Goal: Task Accomplishment & Management: Manage account settings

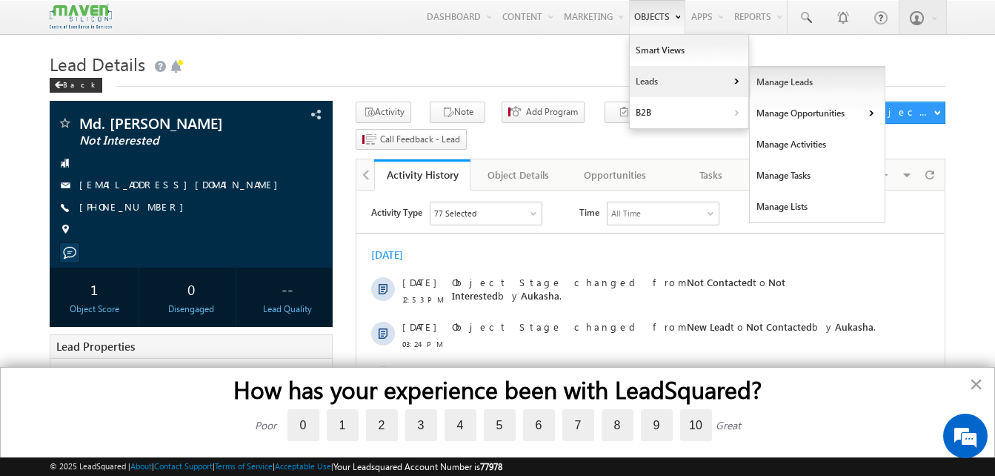
click at [752, 76] on link "Manage Leads" at bounding box center [818, 82] width 136 height 31
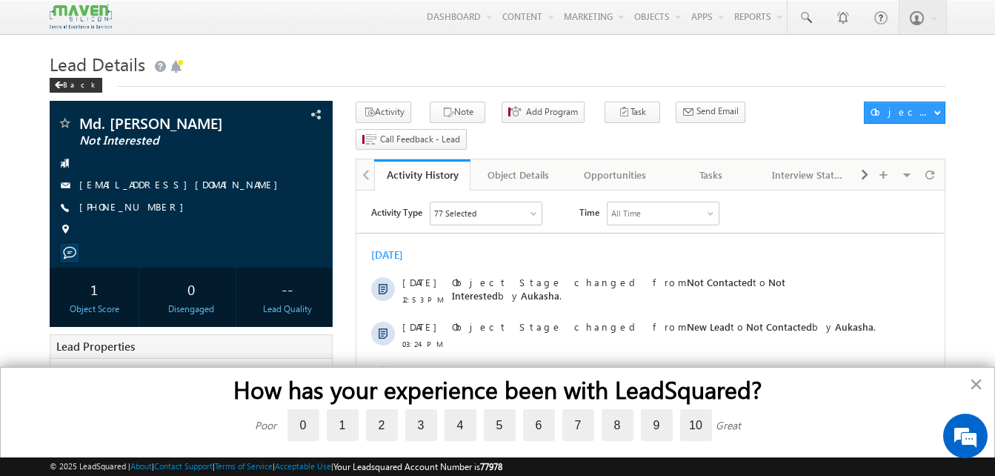
click at [978, 381] on button "×" at bounding box center [976, 384] width 14 height 24
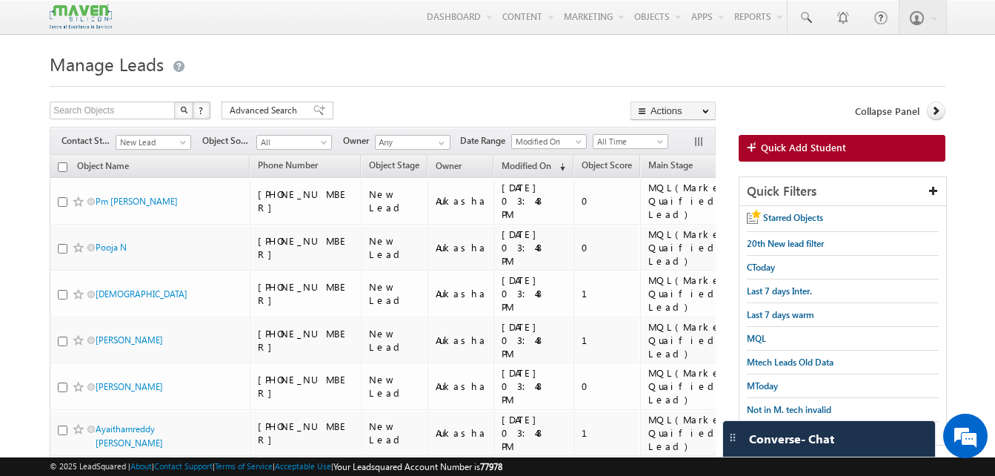
click at [372, 54] on h1 "Manage Leads" at bounding box center [498, 62] width 896 height 29
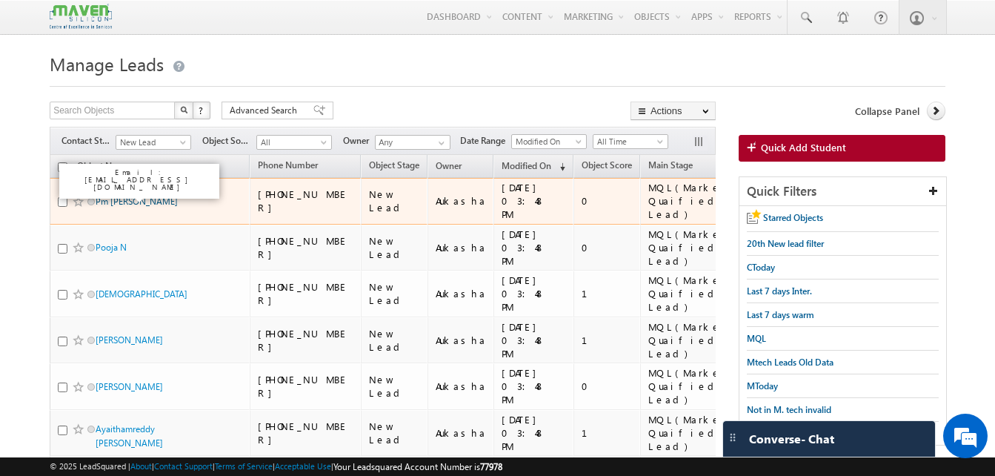
click at [151, 196] on link "Pm rabiya basri" at bounding box center [137, 201] width 82 height 11
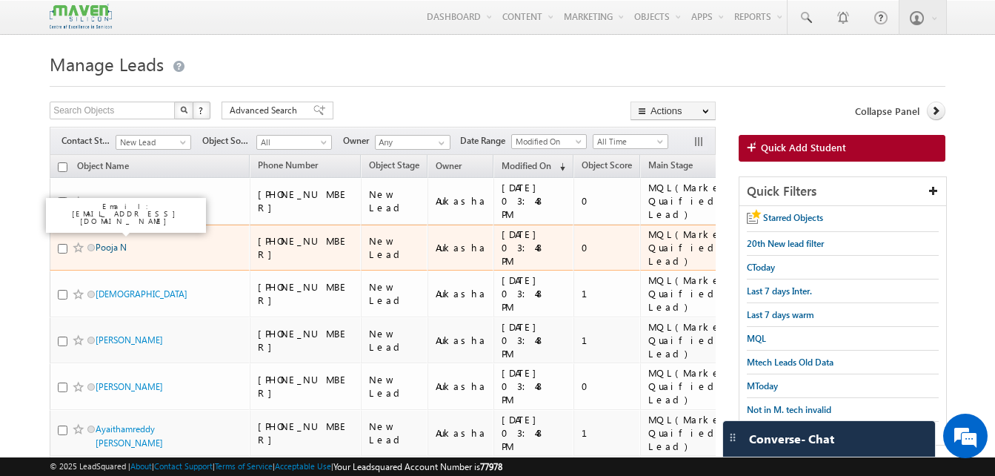
click at [113, 242] on link "Pooja N" at bounding box center [111, 247] width 31 height 11
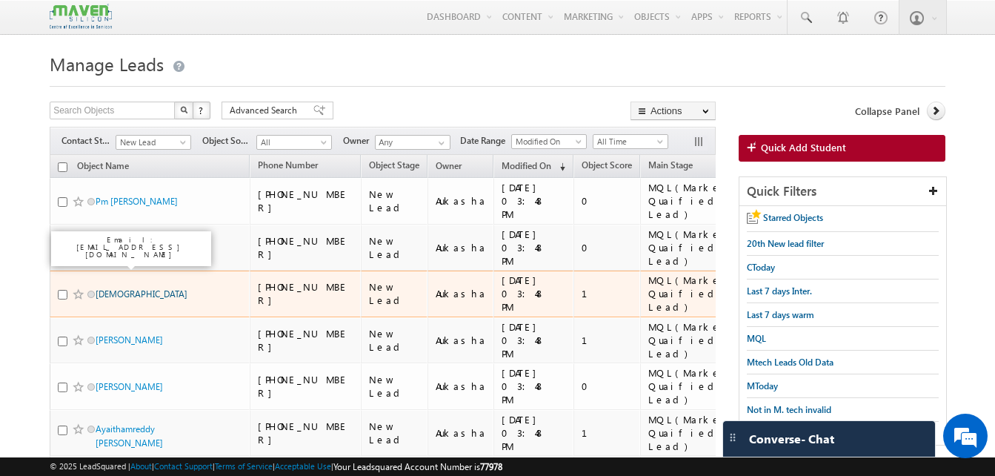
click at [107, 288] on link "Vedha" at bounding box center [142, 293] width 92 height 11
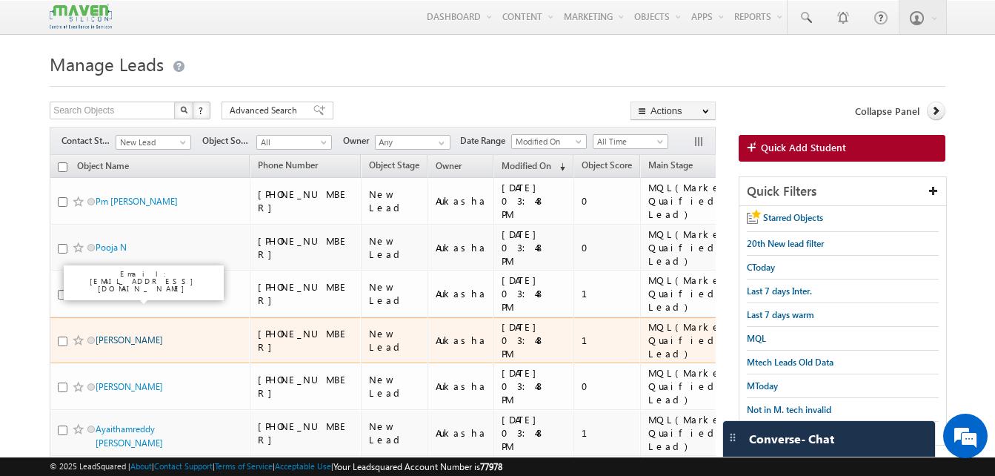
click at [116, 334] on link "Shashi kiran" at bounding box center [129, 339] width 67 height 11
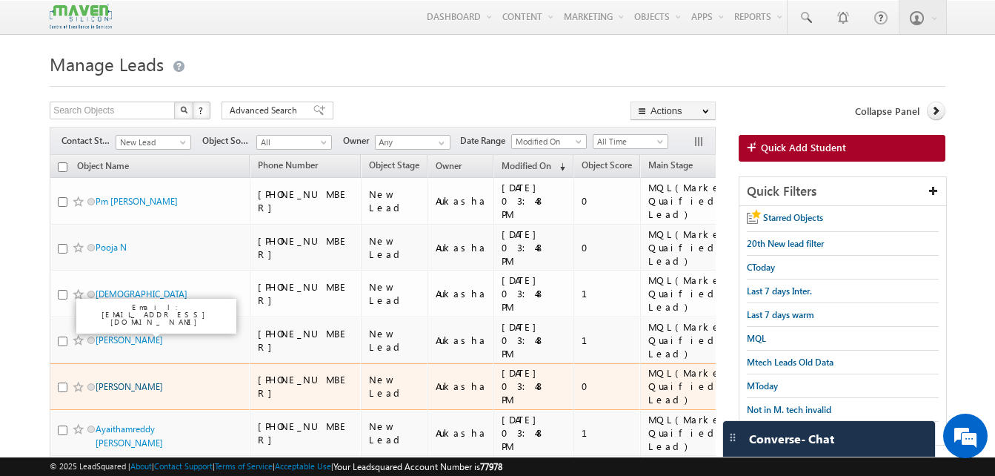
click at [137, 381] on link "vaibhav deshpande" at bounding box center [129, 386] width 67 height 11
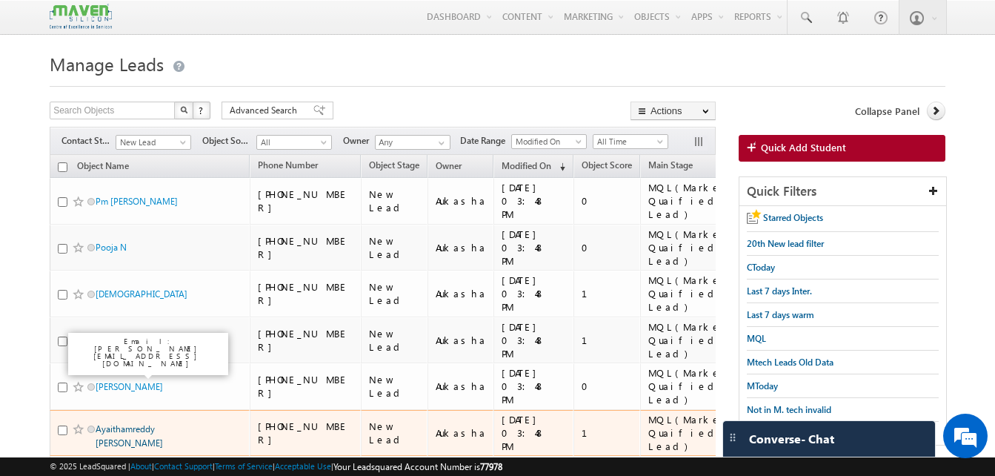
click at [140, 423] on link "Ayaithamreddy Revathi" at bounding box center [129, 435] width 67 height 25
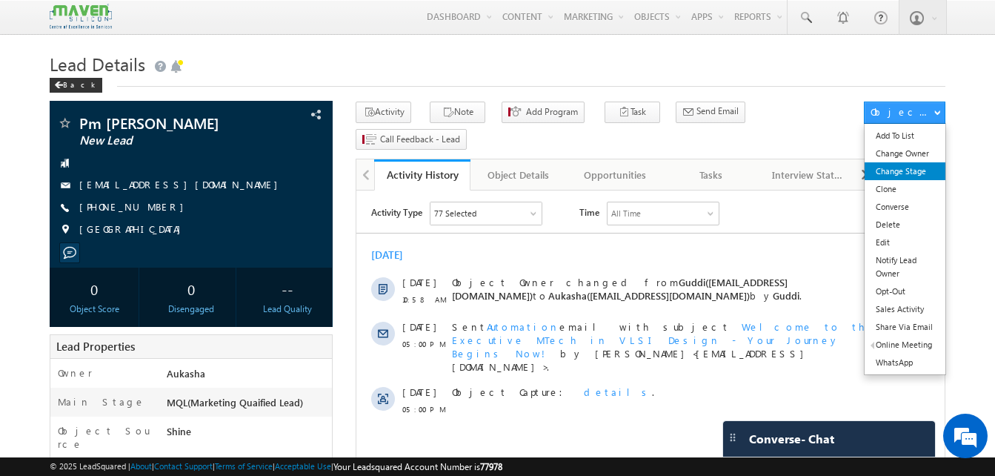
click at [903, 173] on link "Change Stage" at bounding box center [905, 171] width 81 height 18
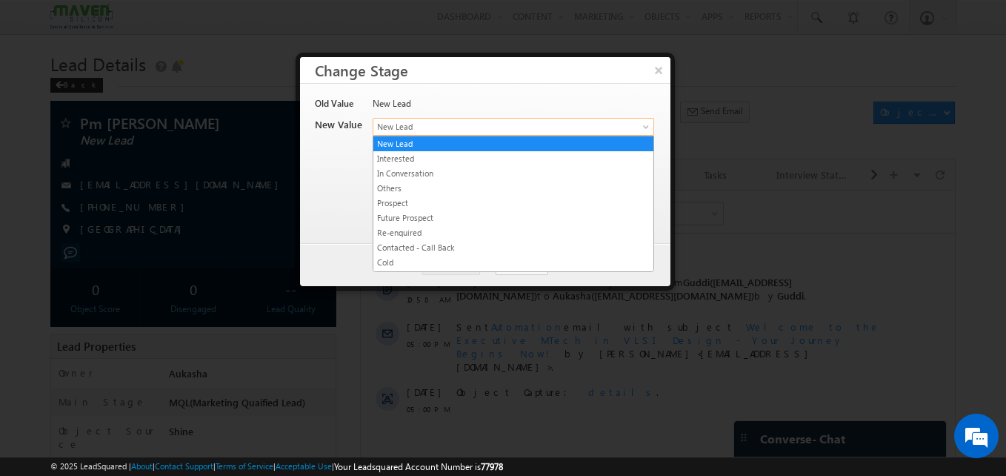
click at [440, 132] on span "New Lead" at bounding box center [489, 126] width 231 height 13
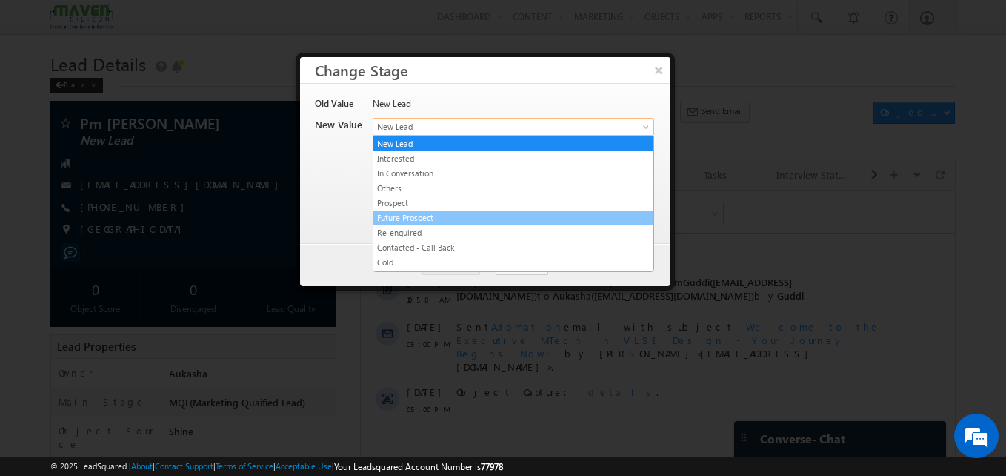
scroll to position [280, 0]
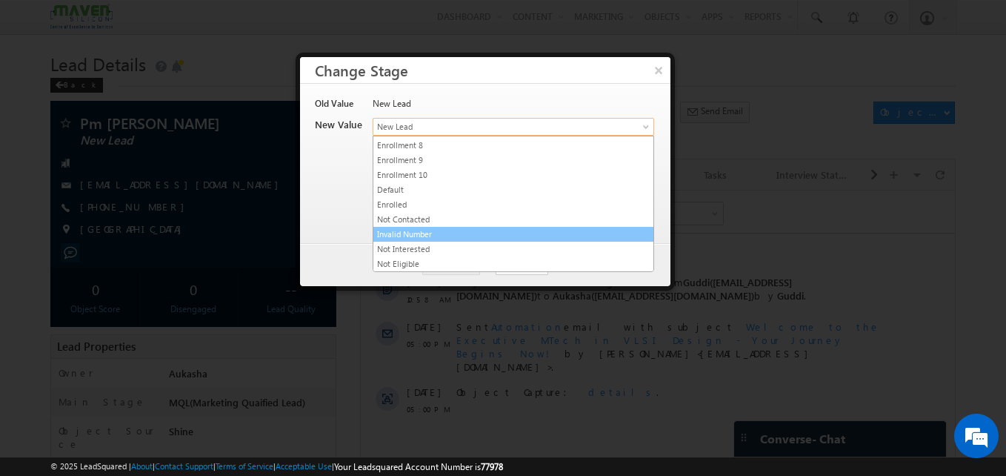
click at [445, 239] on link "Invalid Number" at bounding box center [514, 234] width 280 height 13
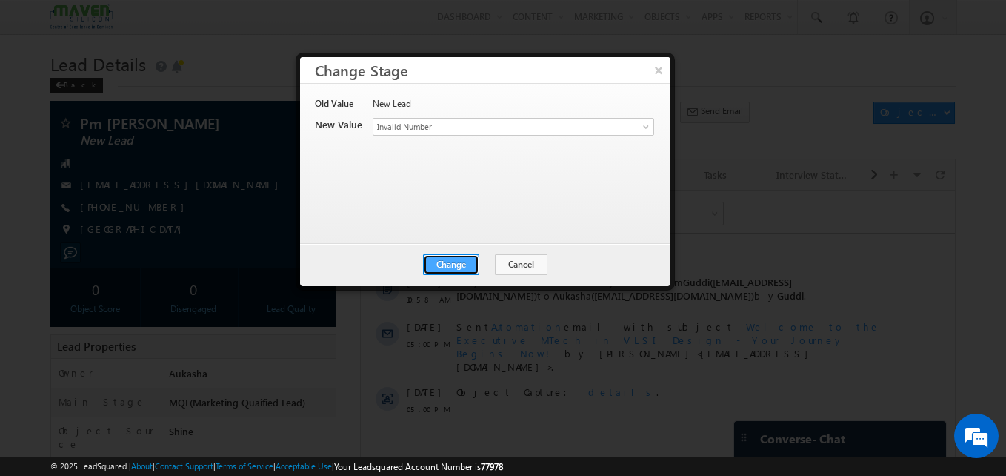
click at [439, 261] on button "Change" at bounding box center [451, 264] width 56 height 21
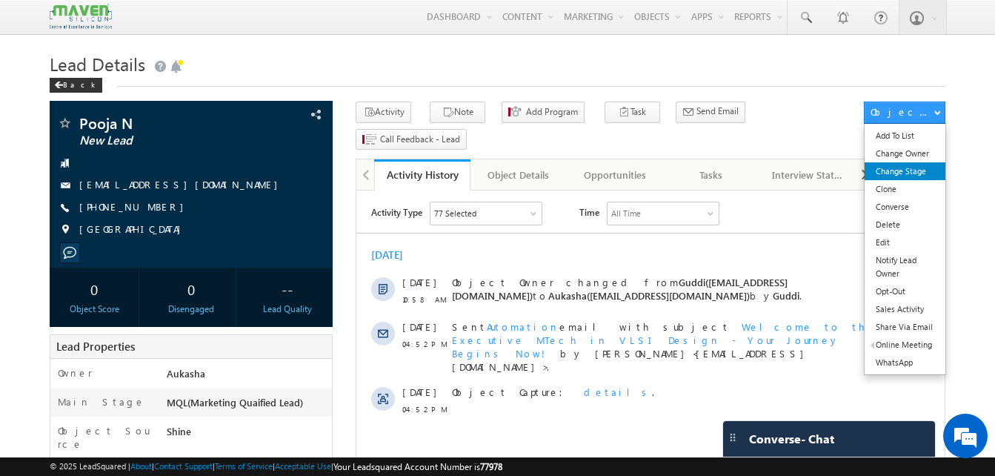
click at [898, 171] on link "Change Stage" at bounding box center [905, 171] width 81 height 18
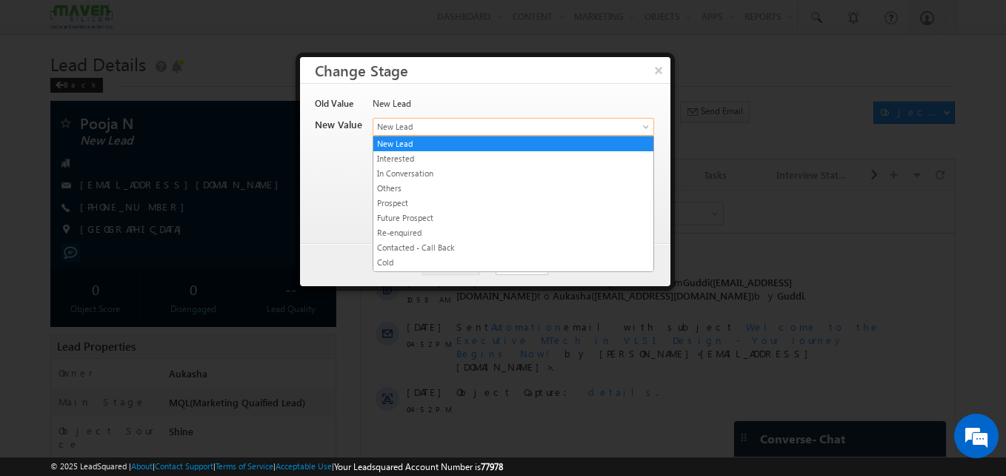
click at [497, 129] on span "New Lead" at bounding box center [489, 126] width 231 height 13
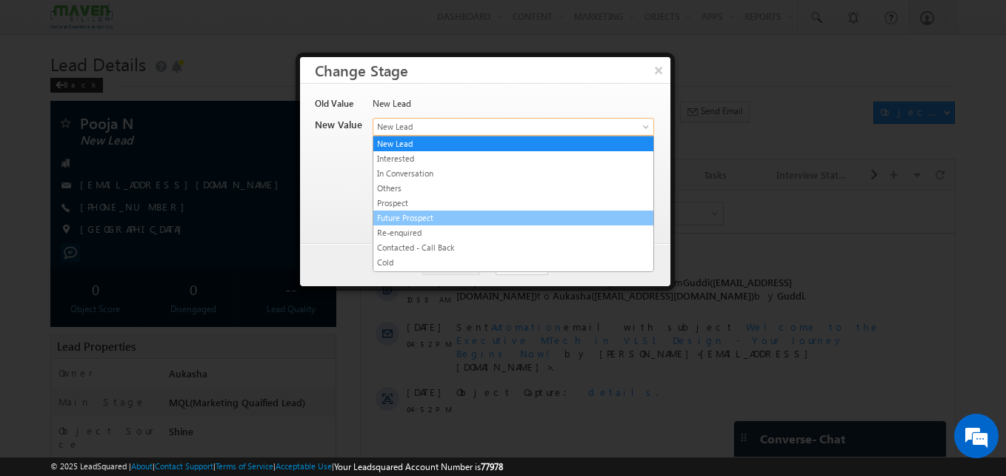
scroll to position [280, 0]
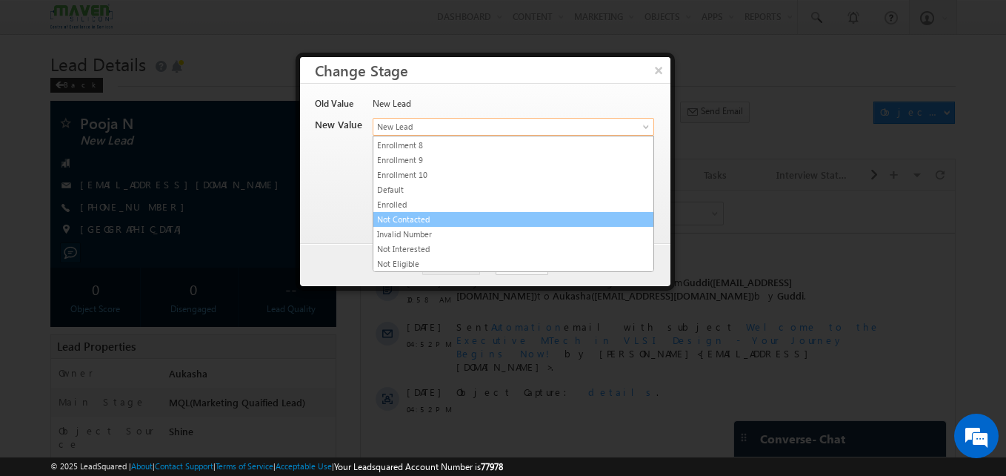
click at [419, 221] on link "Not Contacted" at bounding box center [514, 219] width 280 height 13
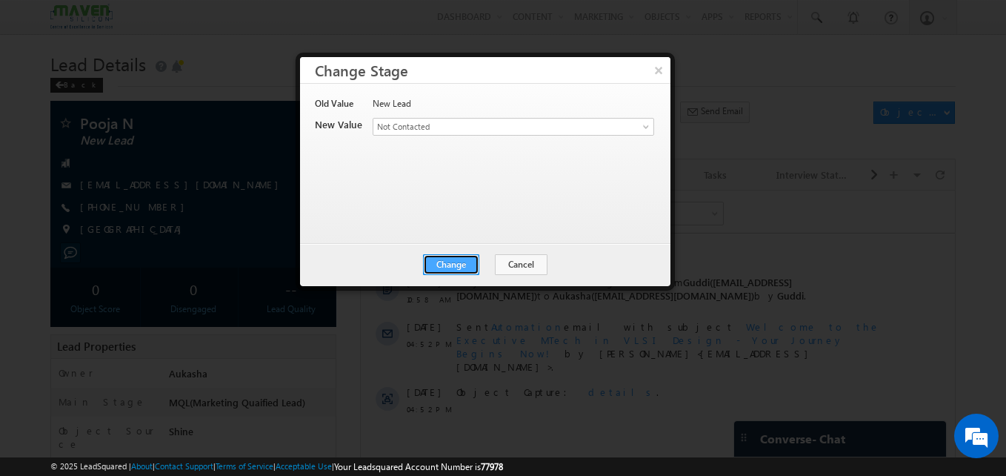
click at [462, 257] on button "Change" at bounding box center [451, 264] width 56 height 21
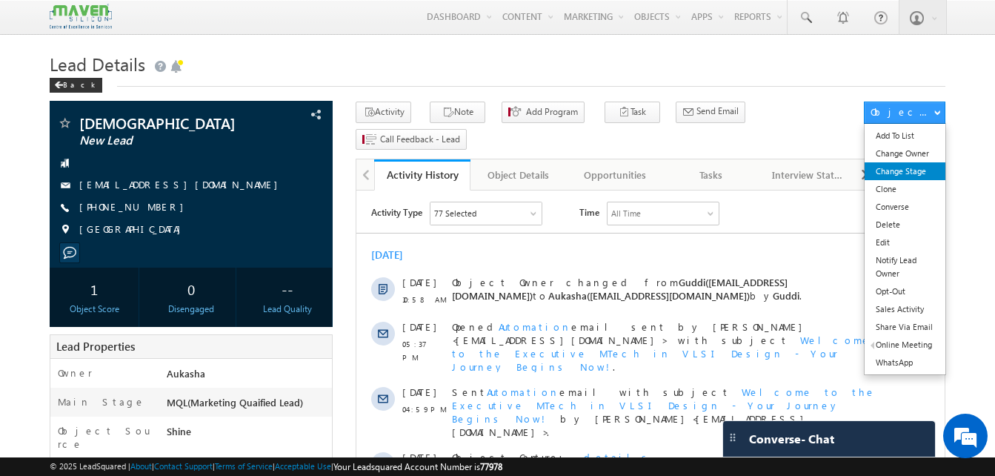
click at [909, 174] on link "Change Stage" at bounding box center [905, 171] width 81 height 18
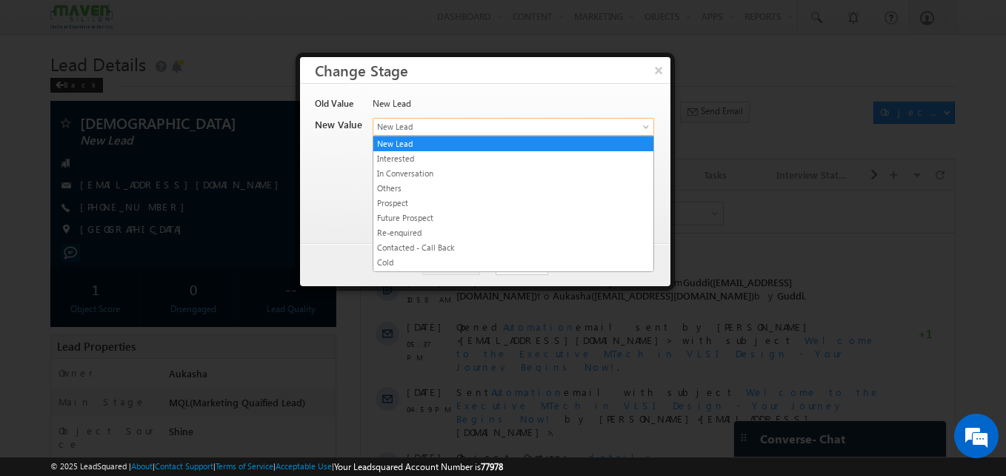
click at [422, 119] on link "New Lead" at bounding box center [514, 127] width 282 height 18
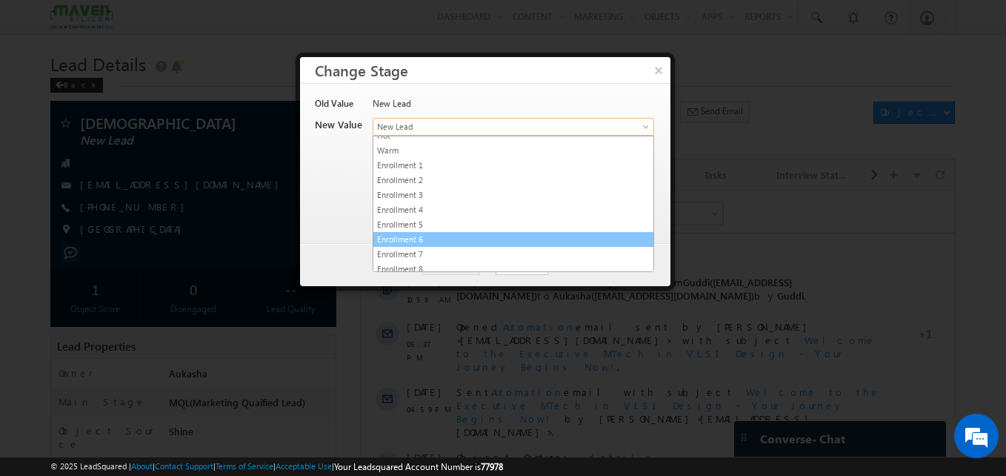
scroll to position [280, 0]
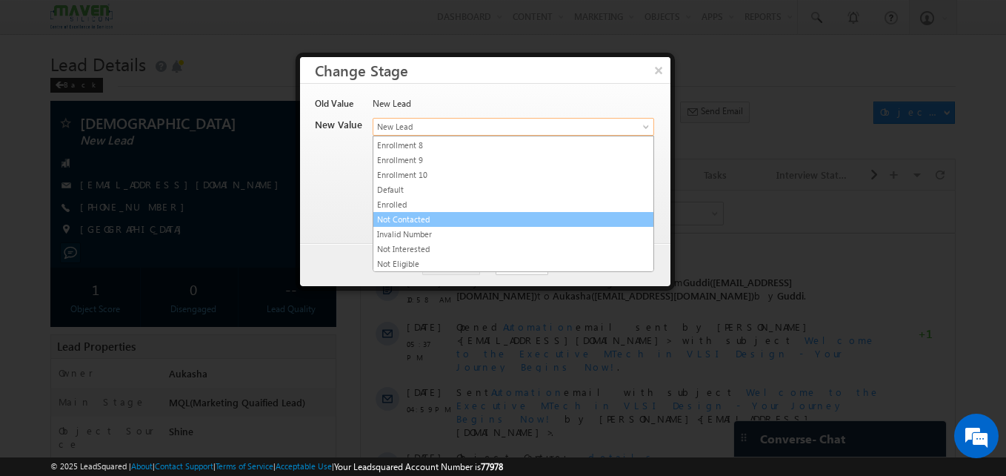
click at [417, 224] on link "Not Contacted" at bounding box center [514, 219] width 280 height 13
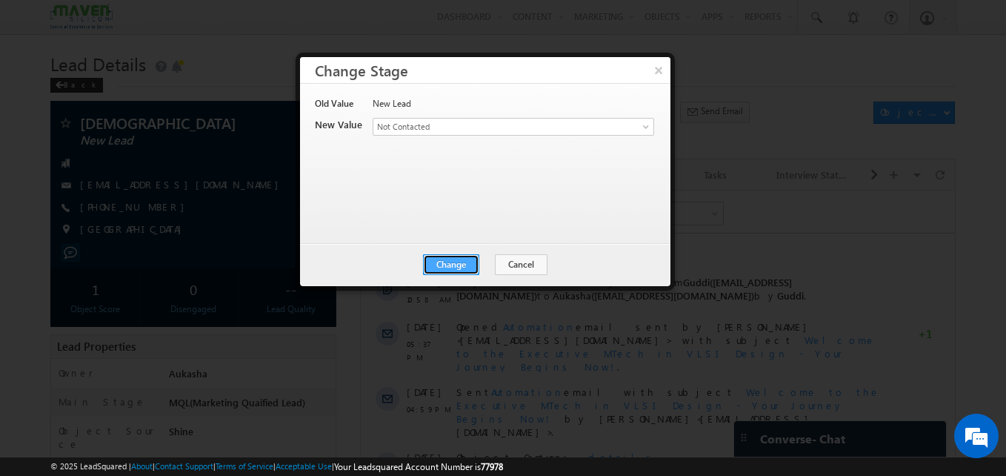
click at [471, 267] on button "Change" at bounding box center [451, 264] width 56 height 21
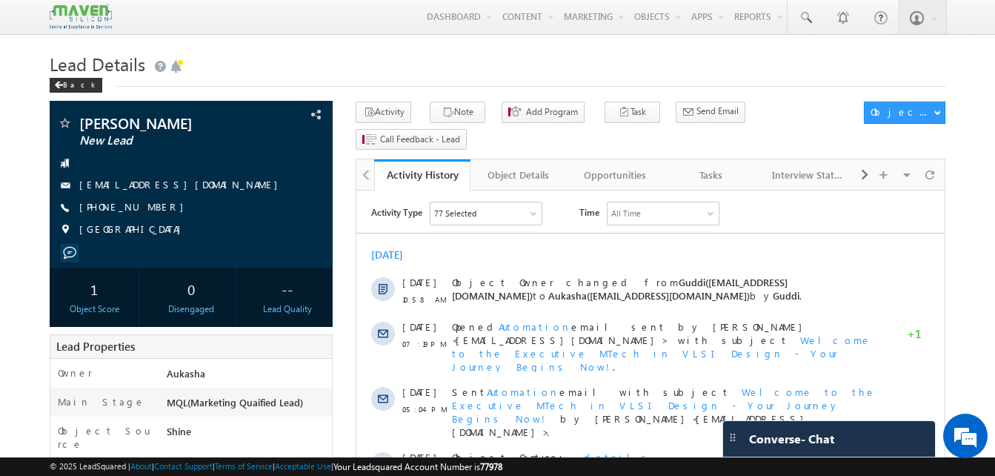
click at [151, 208] on div "[PHONE_NUMBER]" at bounding box center [191, 207] width 268 height 15
copy div "[PHONE_NUMBER]"
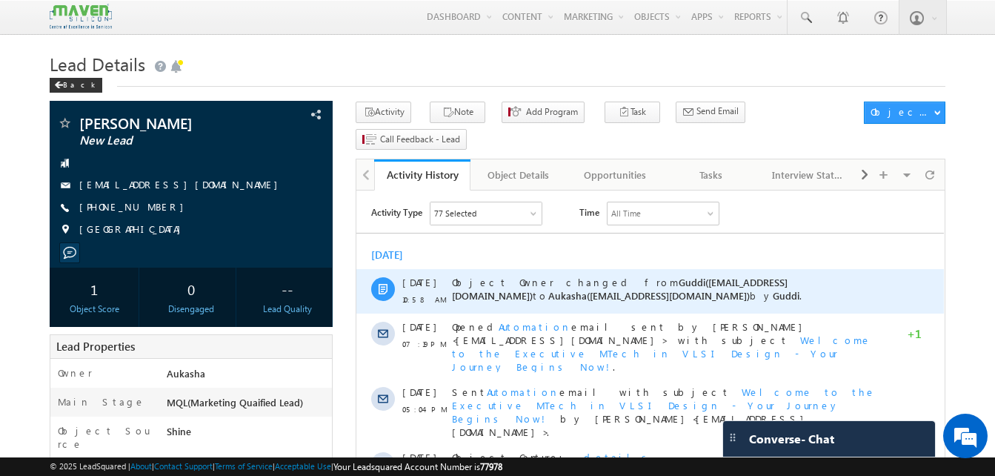
copy div "[PHONE_NUMBER]"
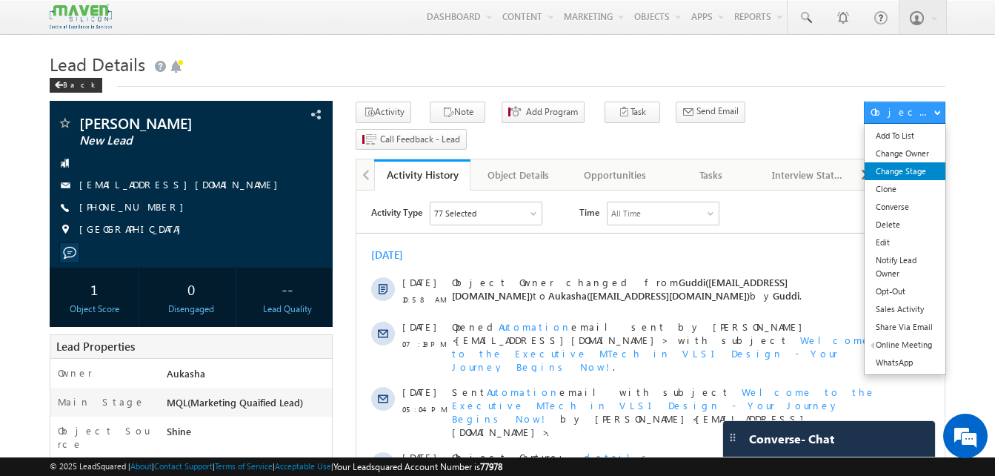
click at [918, 166] on link "Change Stage" at bounding box center [905, 171] width 81 height 18
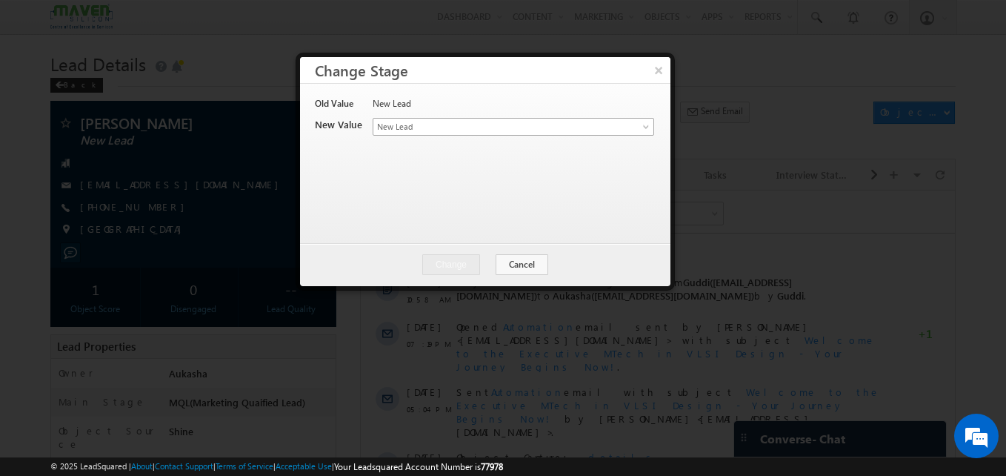
click at [571, 129] on span "New Lead" at bounding box center [489, 126] width 231 height 13
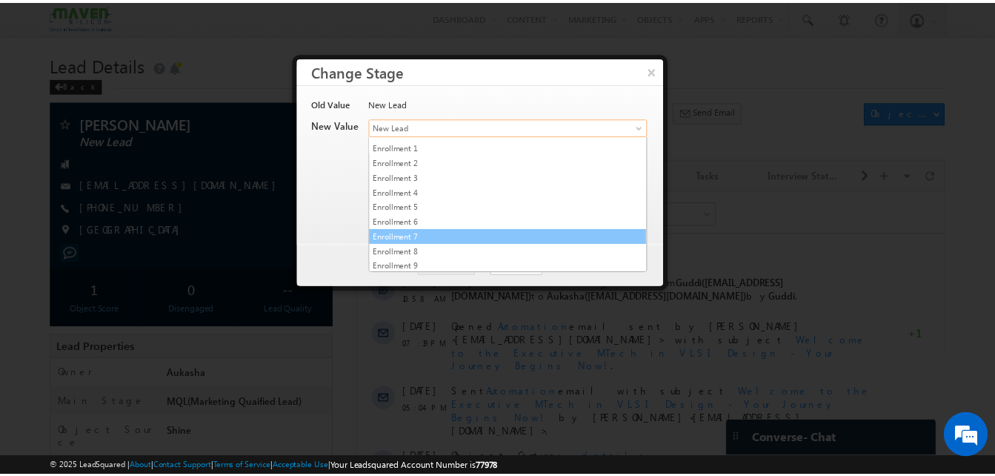
scroll to position [280, 0]
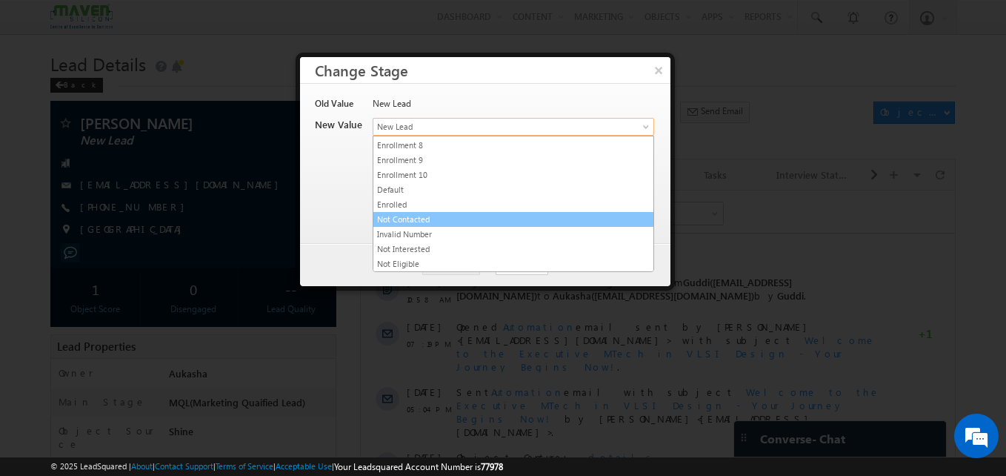
click at [425, 218] on link "Not Contacted" at bounding box center [514, 219] width 280 height 13
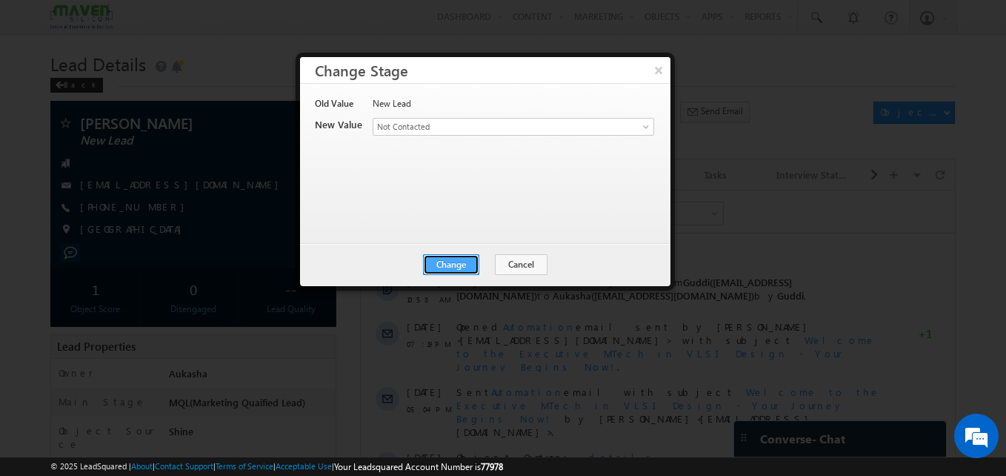
click at [476, 268] on button "Change" at bounding box center [451, 264] width 56 height 21
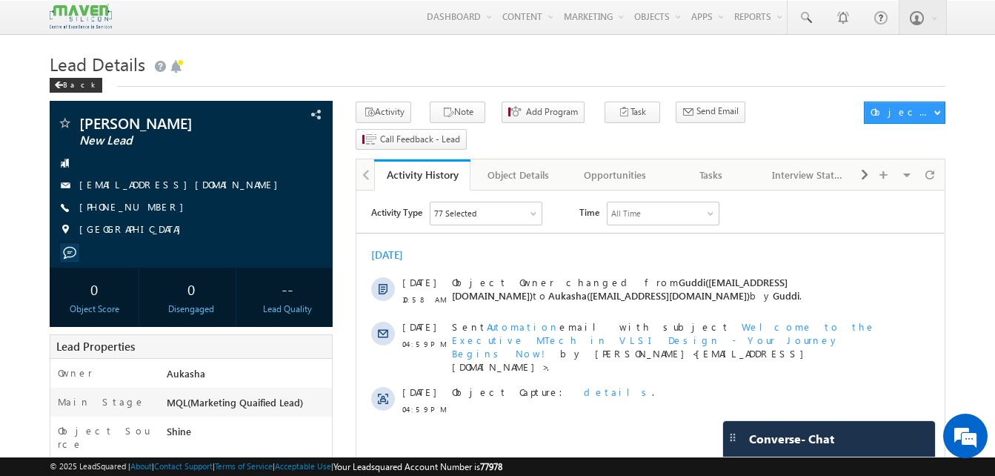
click at [351, 75] on h1 "Lead Details" at bounding box center [498, 62] width 896 height 29
click at [339, 35] on div "Menu Aukasha lsq5@ maven -sili con.c om crmma ven" at bounding box center [498, 17] width 896 height 35
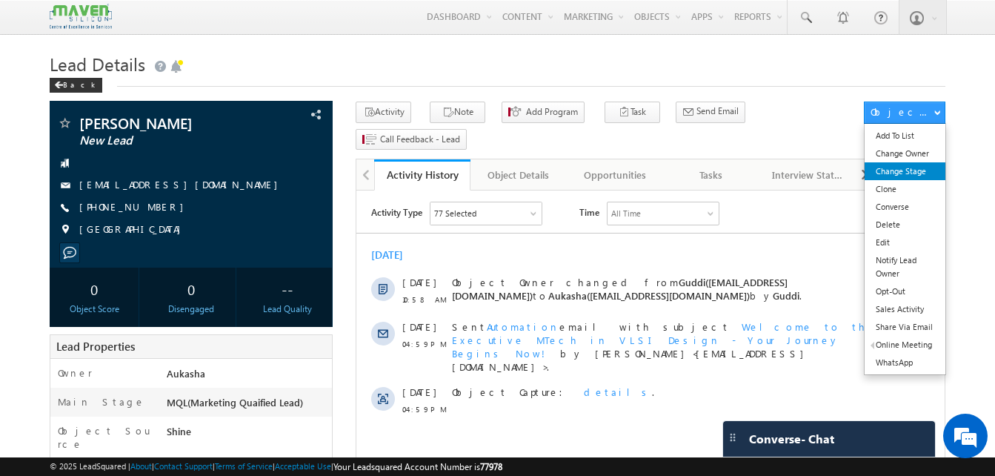
click at [906, 163] on link "Change Stage" at bounding box center [905, 171] width 81 height 18
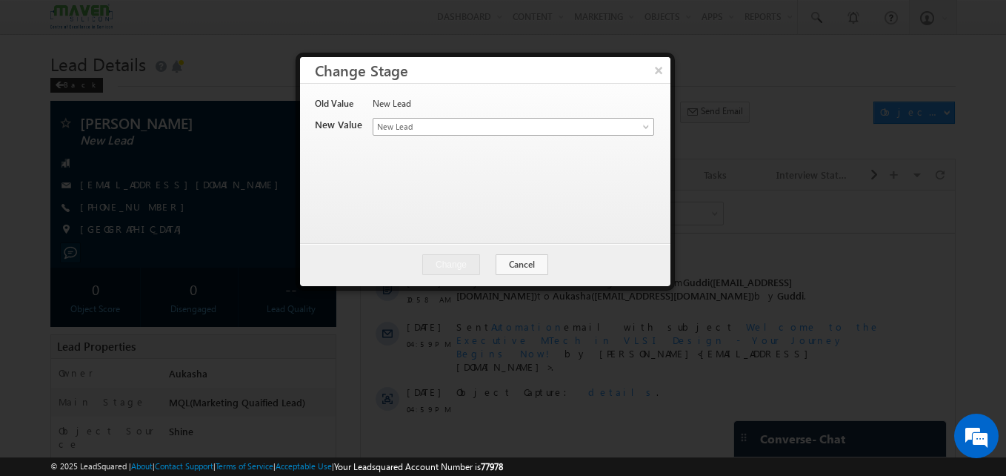
click at [559, 122] on span "New Lead" at bounding box center [489, 126] width 231 height 13
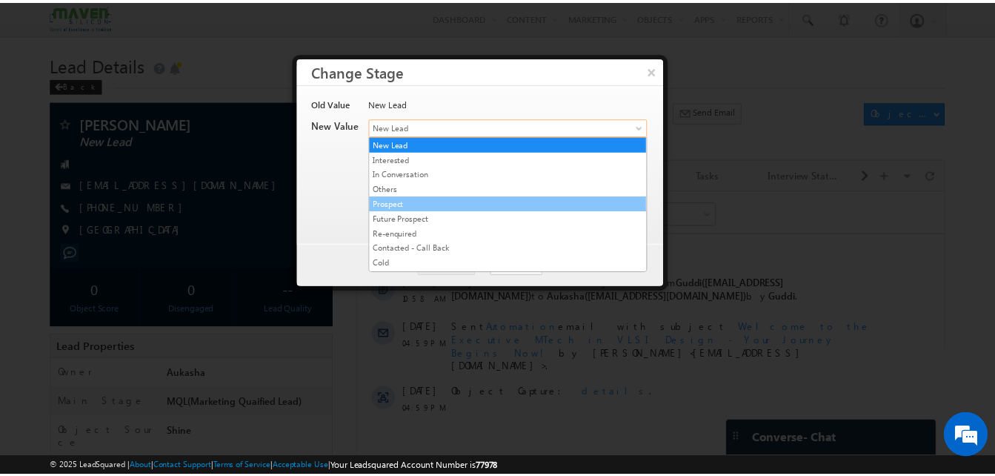
scroll to position [280, 0]
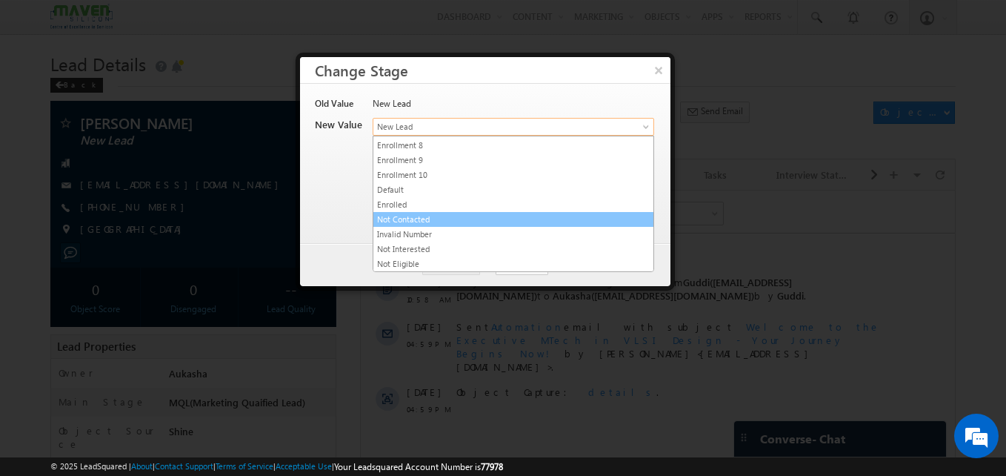
click at [467, 218] on link "Not Contacted" at bounding box center [514, 219] width 280 height 13
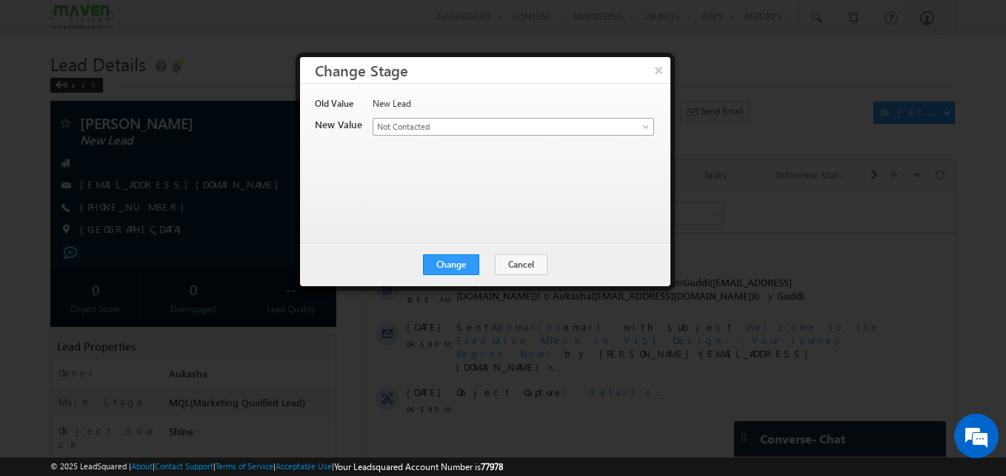
click at [460, 119] on link "Not Contacted" at bounding box center [514, 127] width 282 height 18
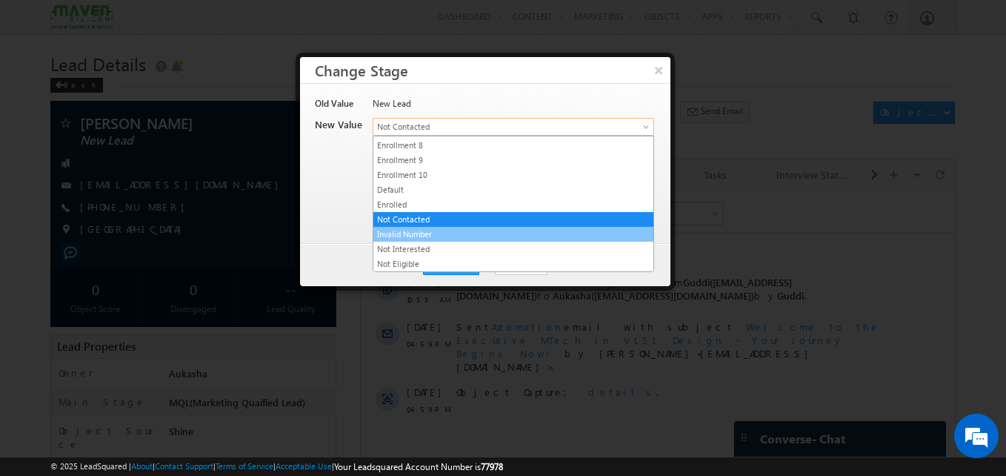
click at [419, 230] on link "Invalid Number" at bounding box center [514, 234] width 280 height 13
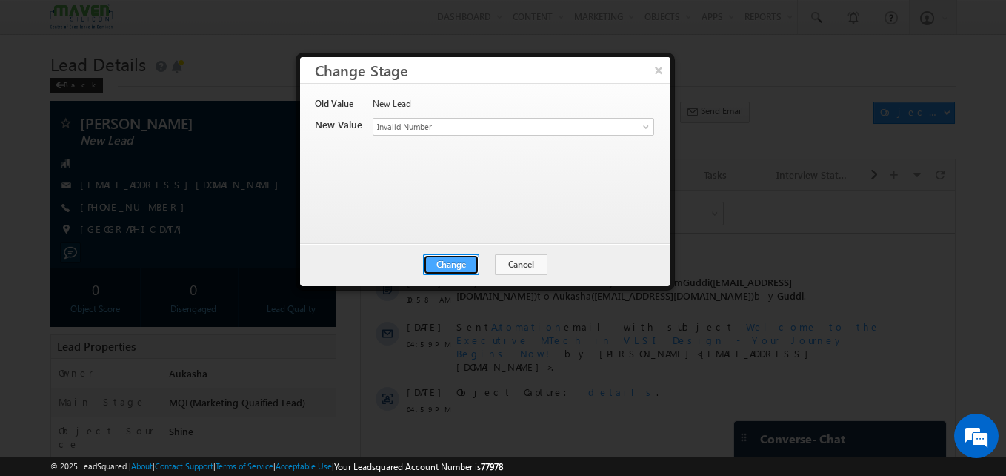
click at [448, 256] on button "Change" at bounding box center [451, 264] width 56 height 21
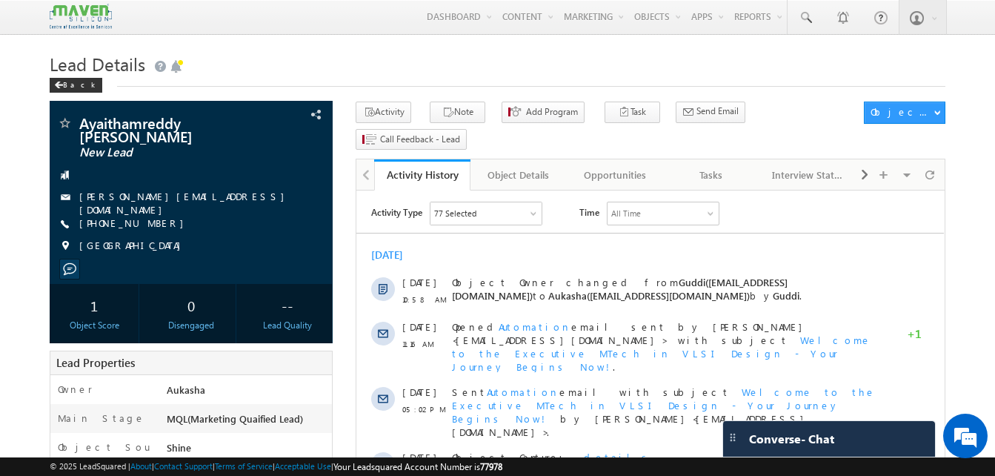
click at [408, 67] on h1 "Lead Details" at bounding box center [498, 62] width 896 height 29
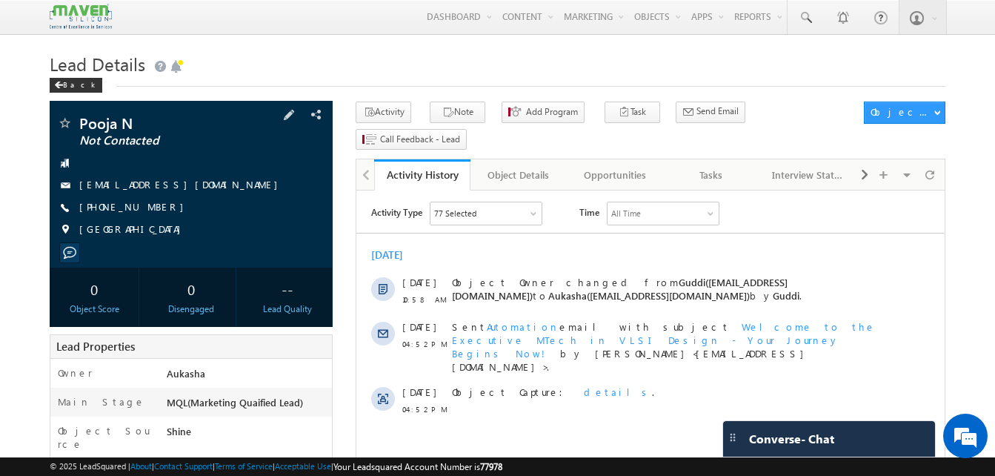
drag, startPoint x: 162, startPoint y: 209, endPoint x: 152, endPoint y: 208, distance: 9.7
click at [152, 208] on div "+91-9742362482" at bounding box center [191, 207] width 268 height 15
copy div "+91-9742362482"
drag, startPoint x: 144, startPoint y: 122, endPoint x: 79, endPoint y: 120, distance: 64.5
click at [79, 120] on span "Pooja N" at bounding box center [166, 123] width 174 height 15
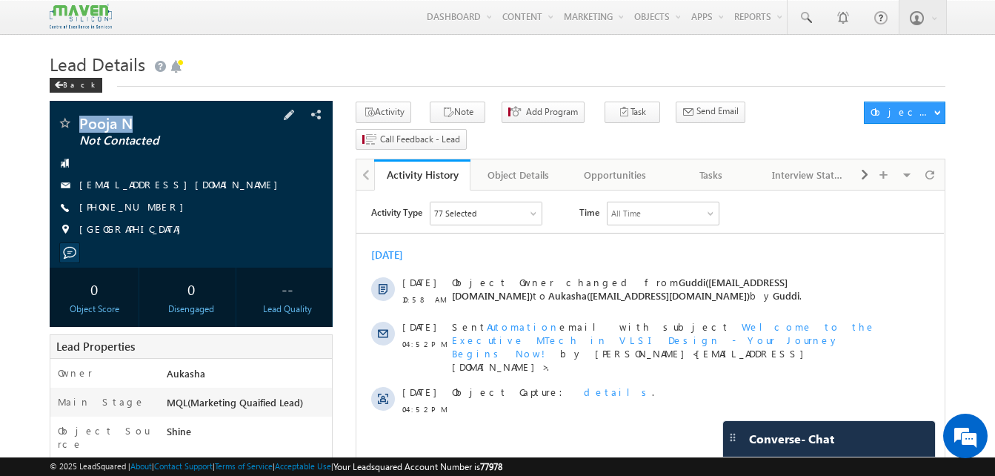
copy span "Pooja N"
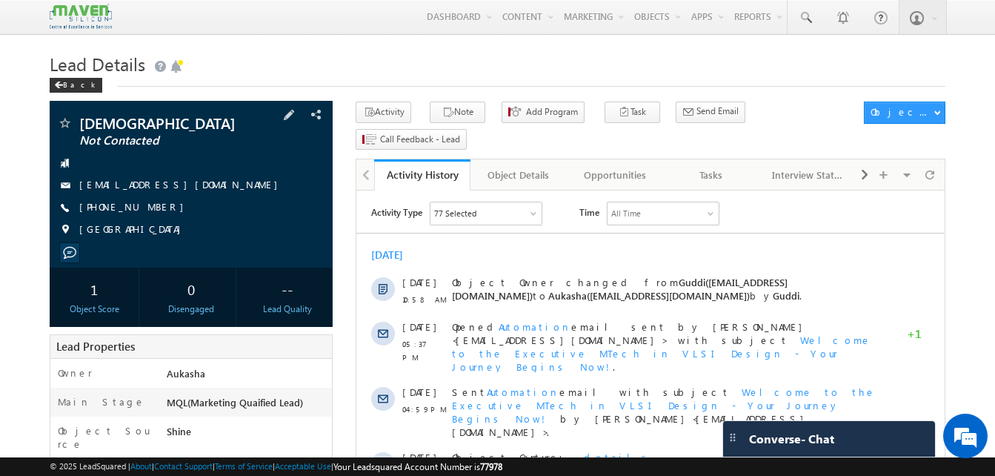
click at [152, 207] on div "[PHONE_NUMBER]" at bounding box center [191, 207] width 268 height 15
copy div "[PHONE_NUMBER]"
click at [152, 210] on div "[PHONE_NUMBER]" at bounding box center [191, 207] width 268 height 15
copy div "[PHONE_NUMBER]"
